Goal: Task Accomplishment & Management: Manage account settings

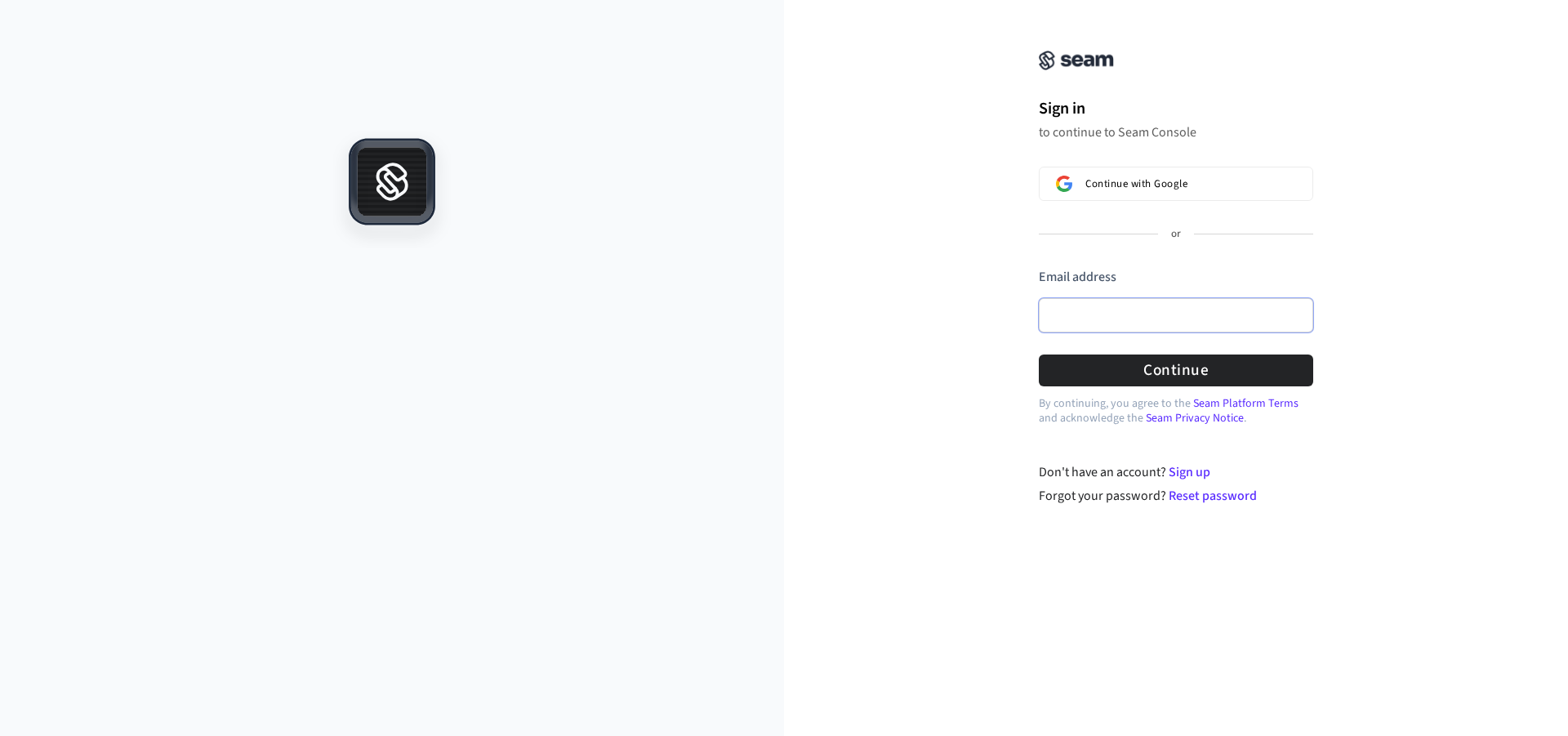
click at [1098, 316] on input "Email address" at bounding box center [1176, 316] width 274 height 34
click at [1039, 268] on button "submit" at bounding box center [1039, 268] width 0 height 0
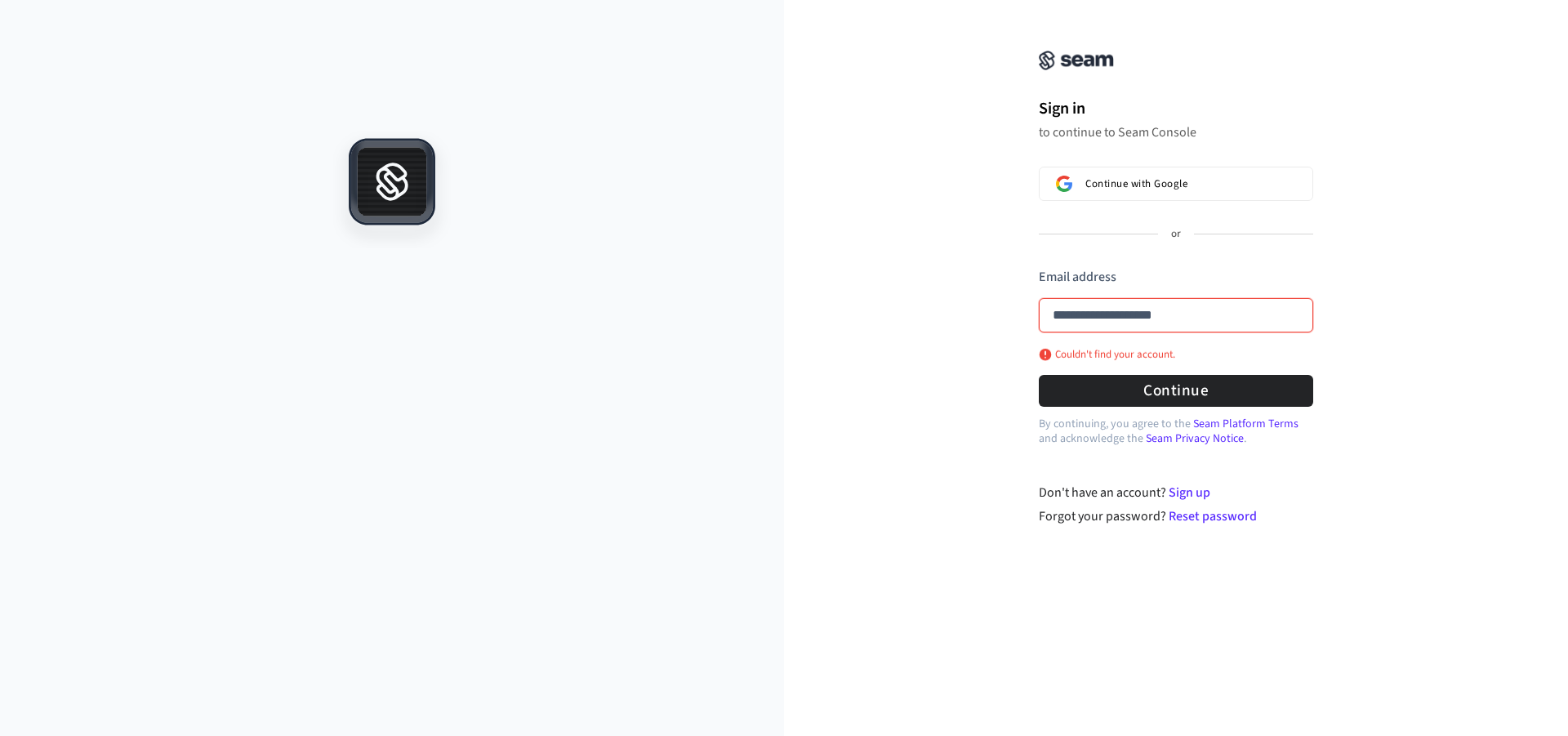
drag, startPoint x: 1216, startPoint y: 326, endPoint x: 892, endPoint y: 312, distance: 324.3
click at [892, 312] on div "**********" at bounding box center [1176, 273] width 784 height 507
click at [1039, 268] on button "submit" at bounding box center [1039, 268] width 0 height 0
type input "**********"
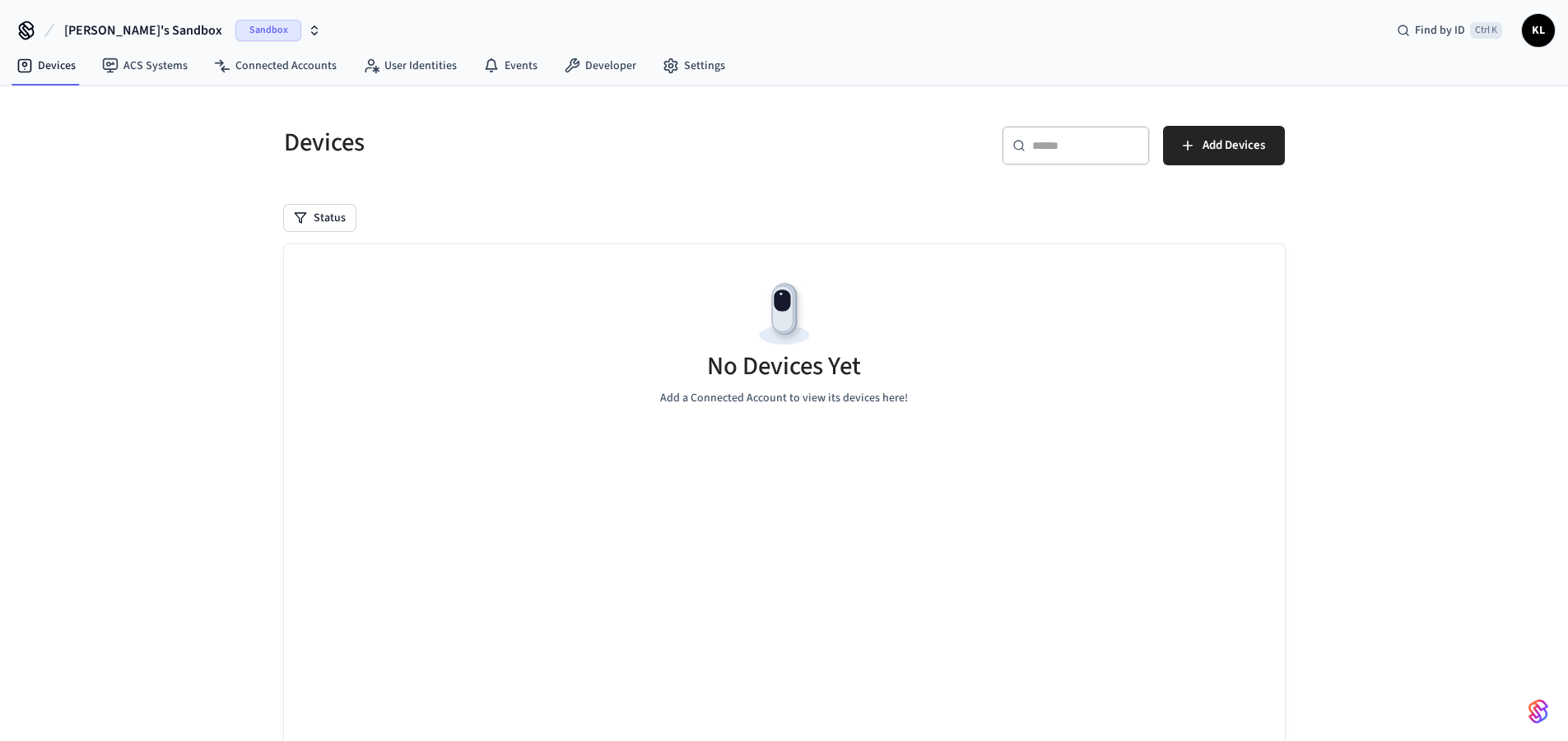
click at [236, 23] on span "Sandbox" at bounding box center [268, 31] width 66 height 22
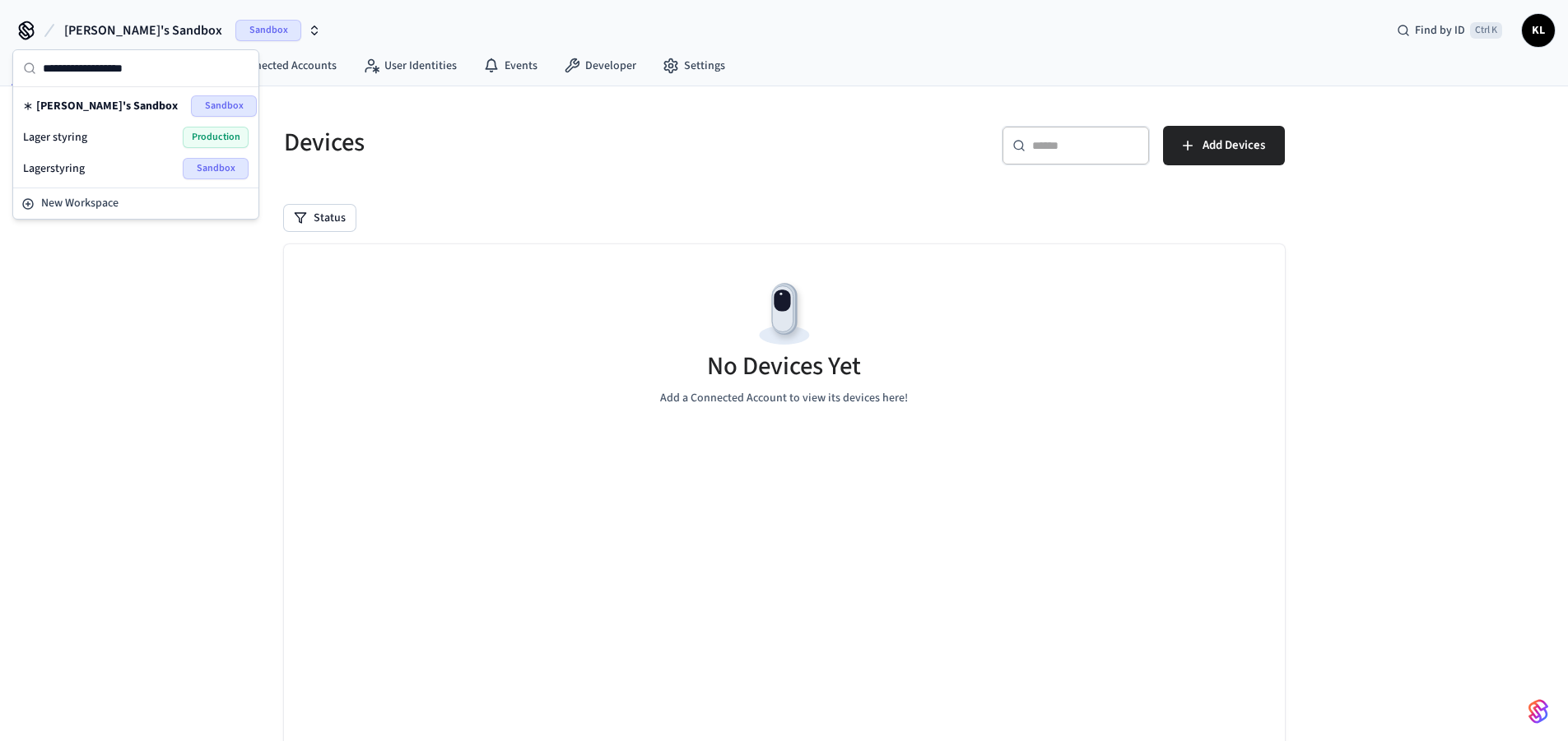
click at [218, 131] on span "Production" at bounding box center [215, 137] width 66 height 22
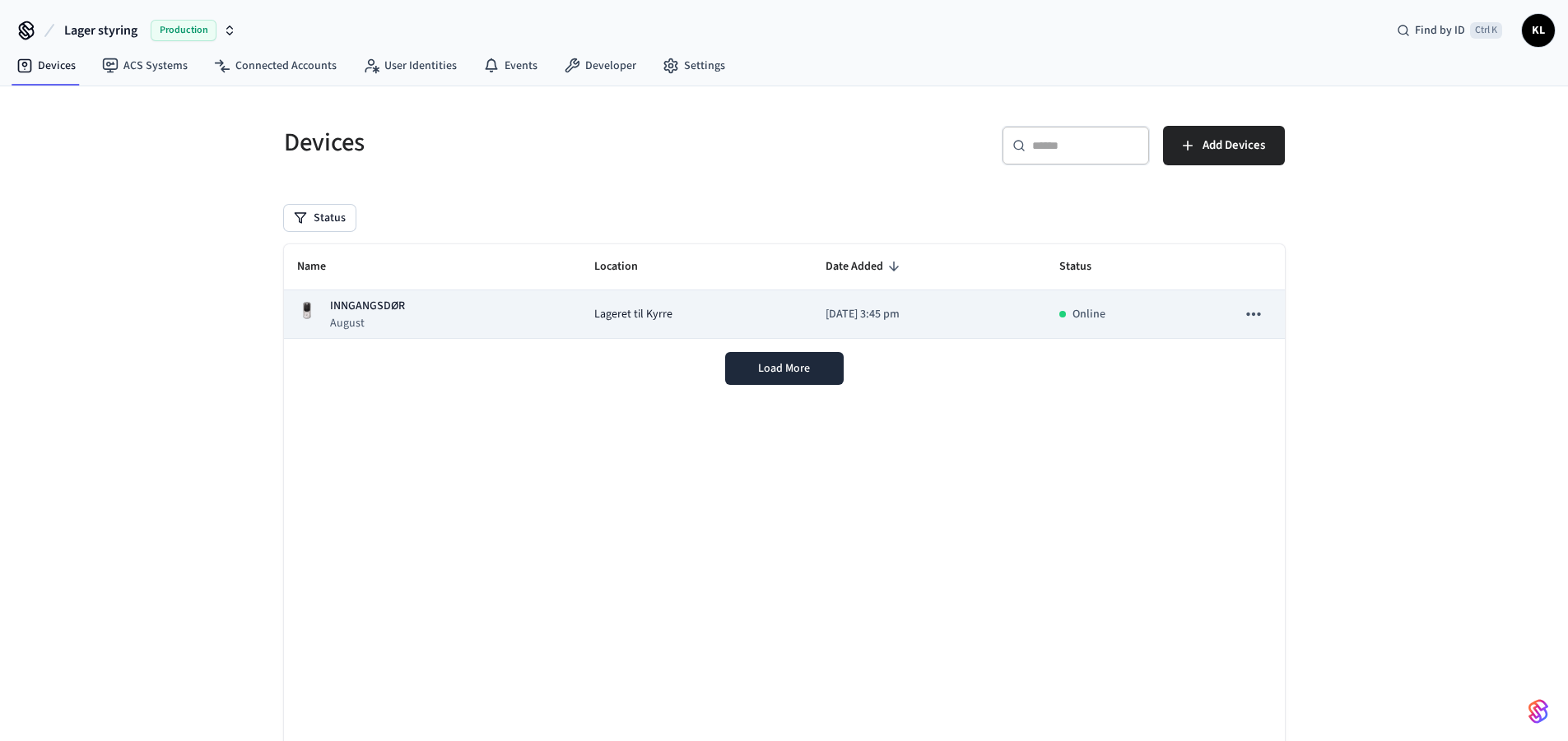
click at [608, 320] on span "Lageret til Kyrre" at bounding box center [633, 314] width 79 height 17
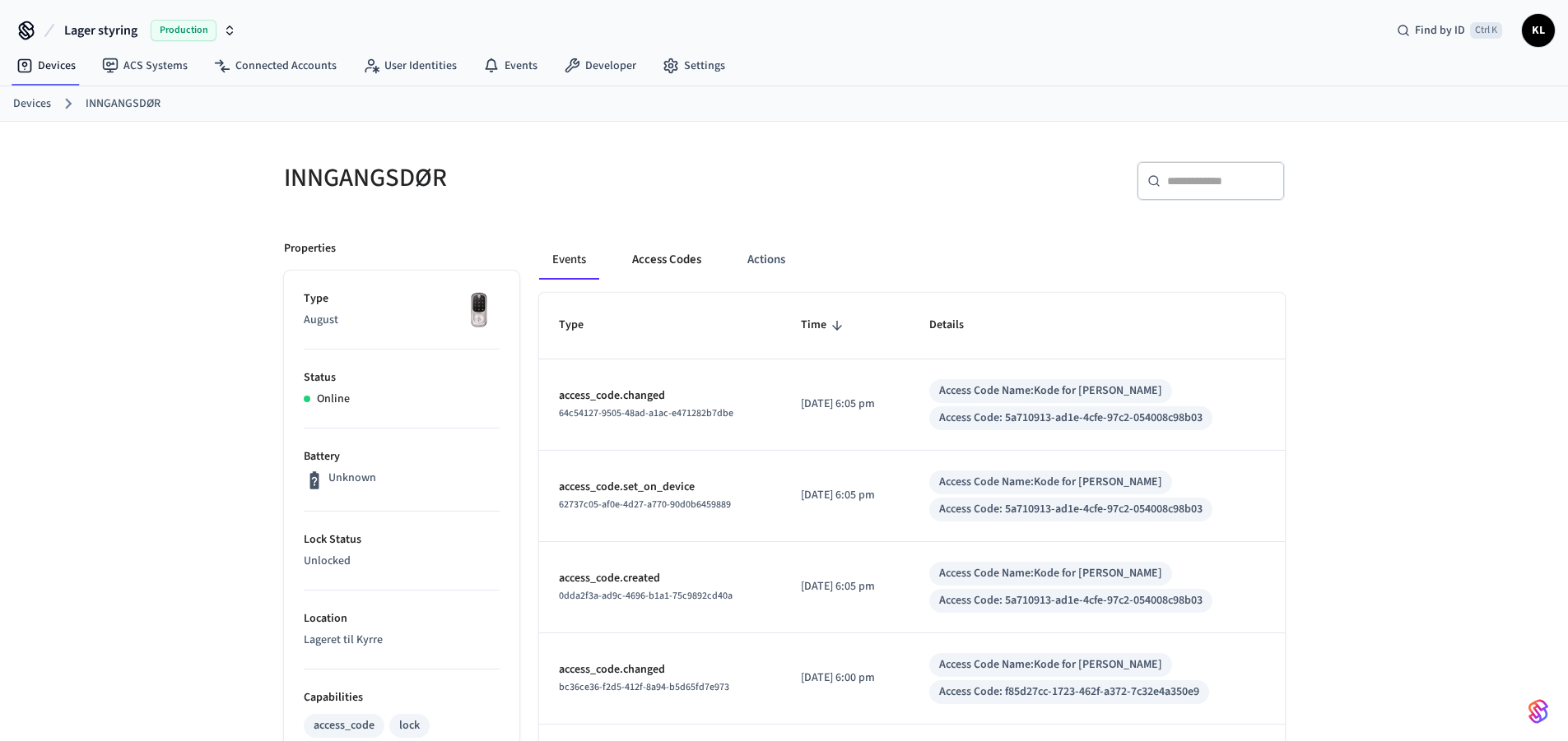
click at [659, 249] on button "Access Codes" at bounding box center [667, 260] width 96 height 40
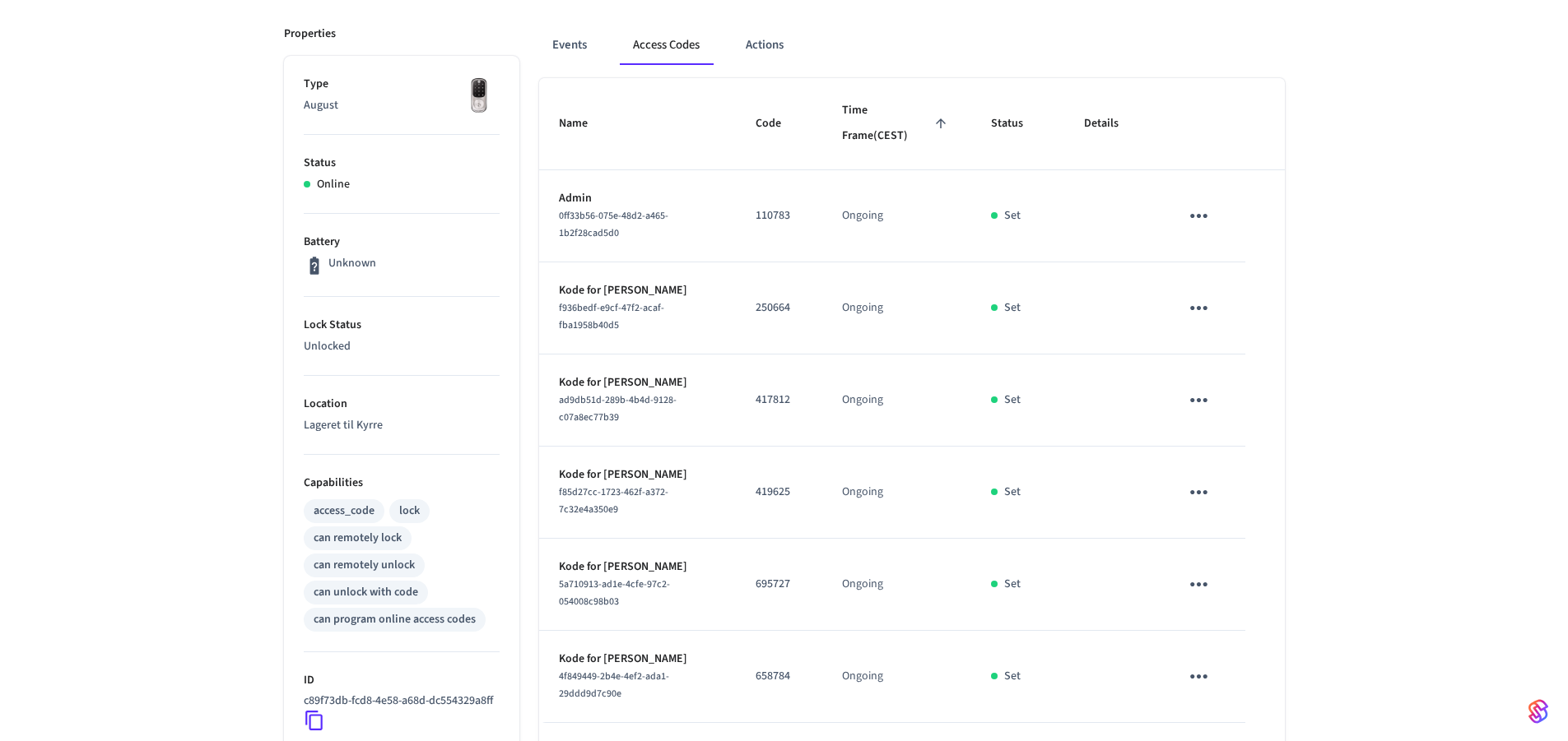
scroll to position [379, 0]
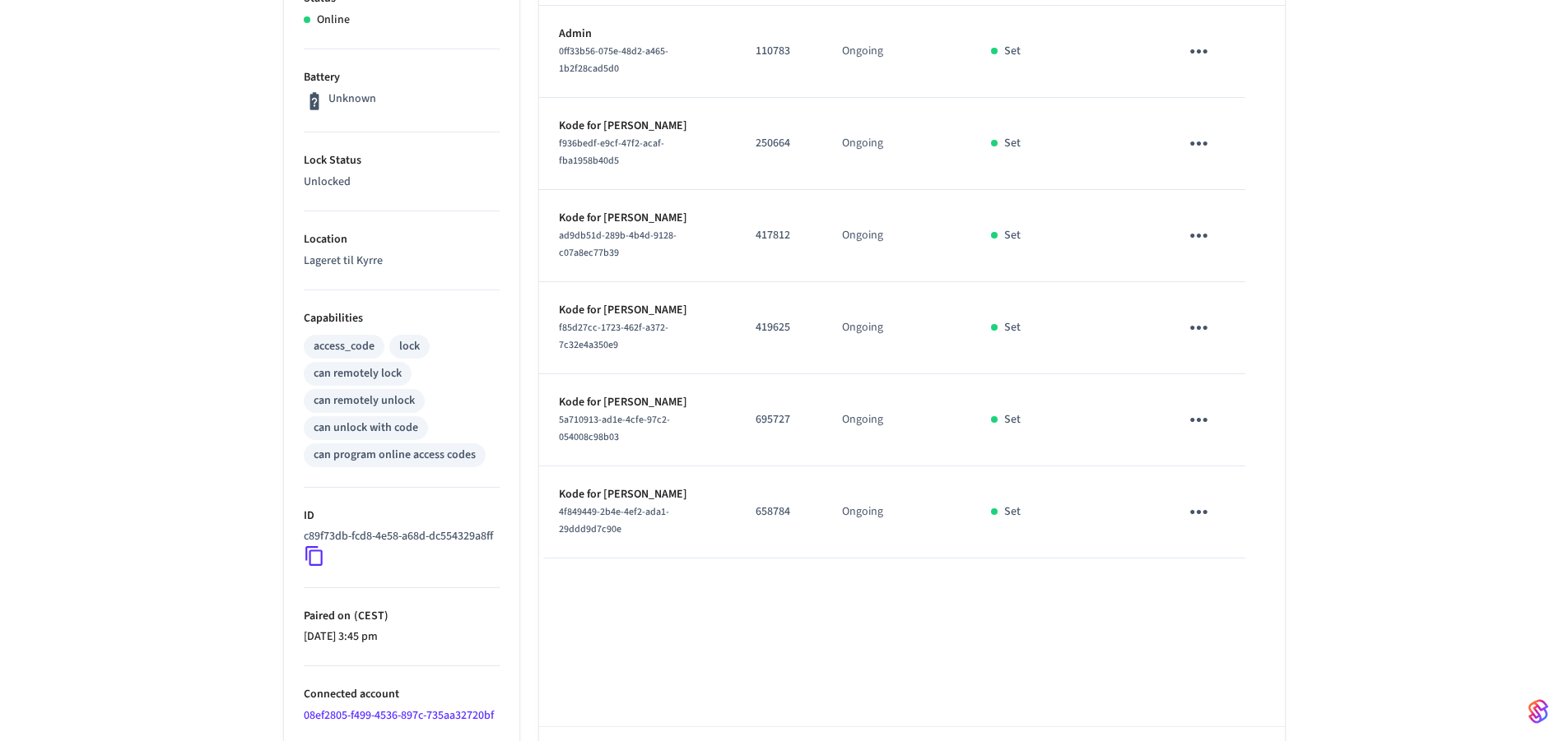
click at [1192, 504] on icon "sticky table" at bounding box center [1199, 512] width 25 height 25
click at [1250, 593] on li "Delete" at bounding box center [1238, 591] width 79 height 43
click at [1197, 403] on button "sticky table" at bounding box center [1198, 420] width 39 height 39
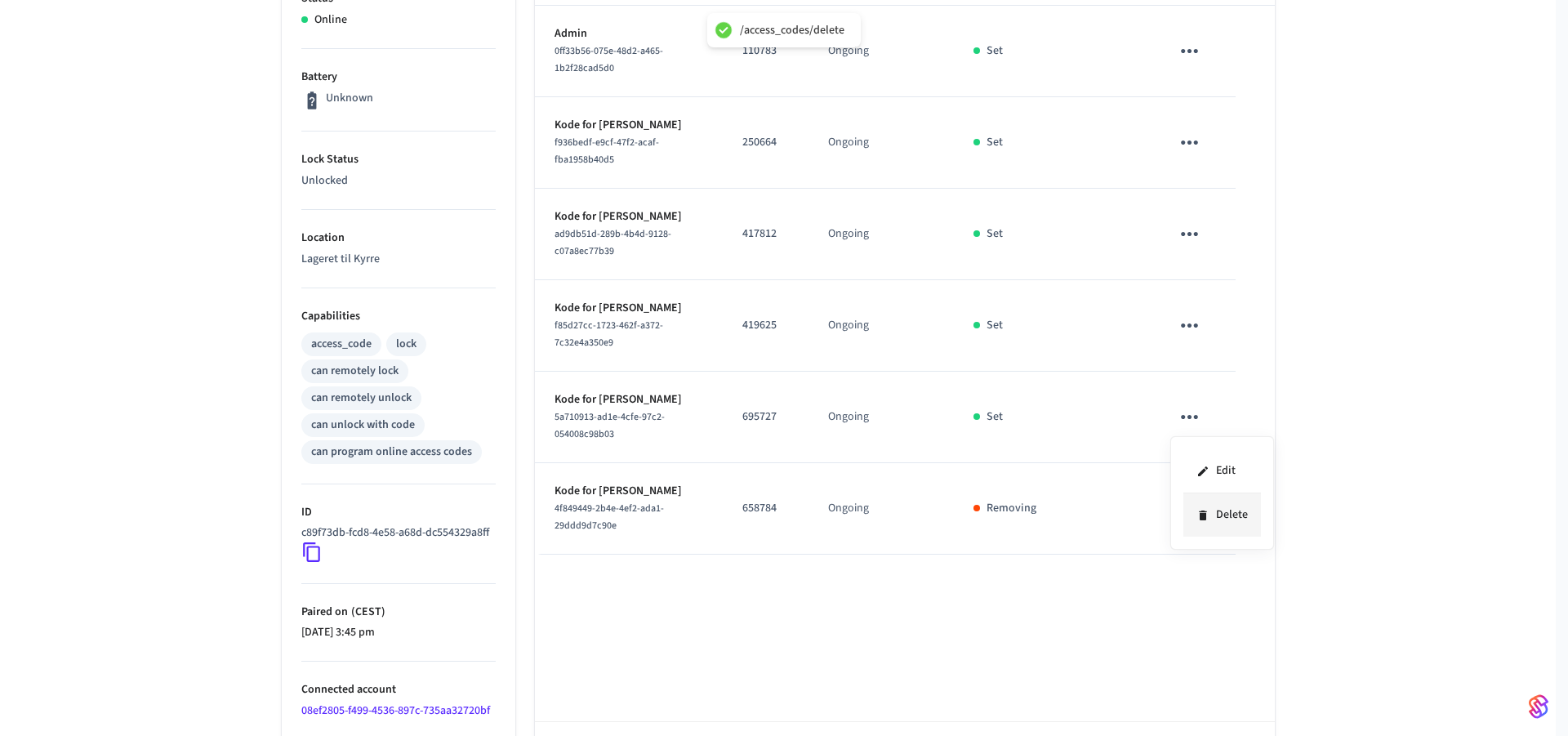
click at [1224, 507] on li "Delete" at bounding box center [1222, 515] width 78 height 43
click at [1189, 325] on icon "sticky table" at bounding box center [1189, 325] width 17 height 4
click at [1225, 409] on li "Delete" at bounding box center [1233, 406] width 78 height 43
click at [1193, 230] on icon "sticky table" at bounding box center [1190, 234] width 25 height 25
click at [1222, 325] on li "Delete" at bounding box center [1228, 325] width 78 height 43
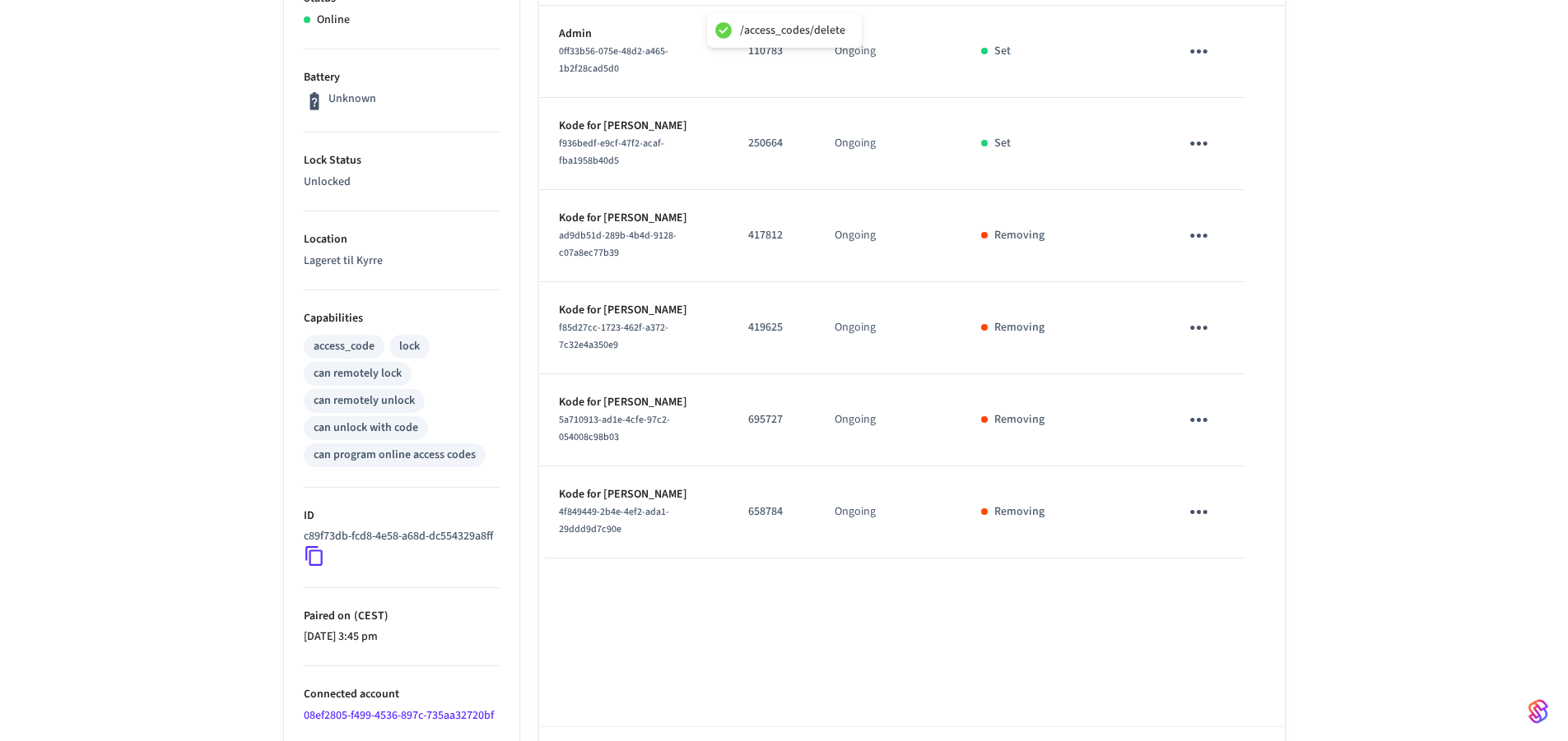
click at [1200, 147] on icon "sticky table" at bounding box center [1199, 144] width 25 height 25
click at [1231, 228] on li "Delete" at bounding box center [1238, 236] width 79 height 43
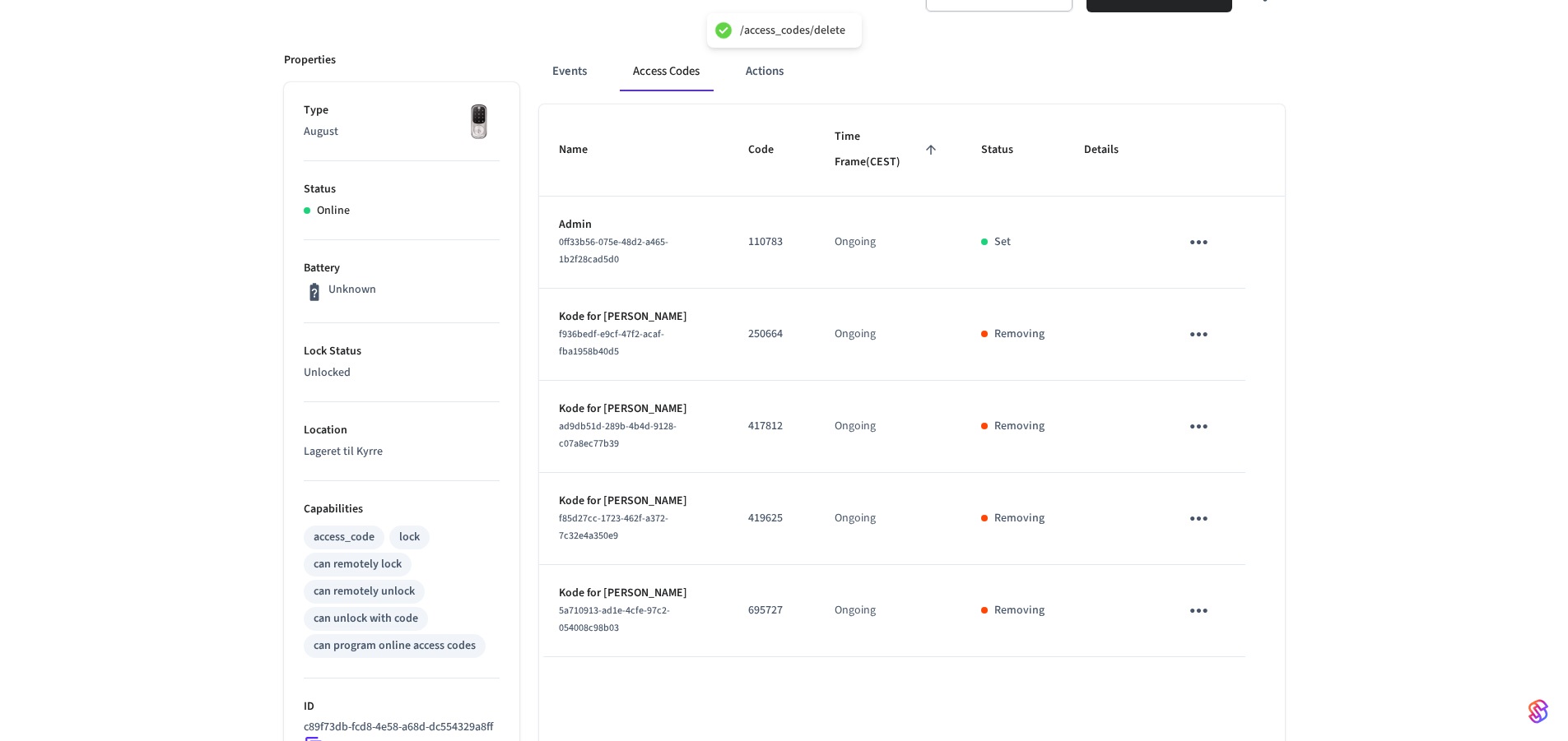
scroll to position [133, 0]
